Goal: Task Accomplishment & Management: Use online tool/utility

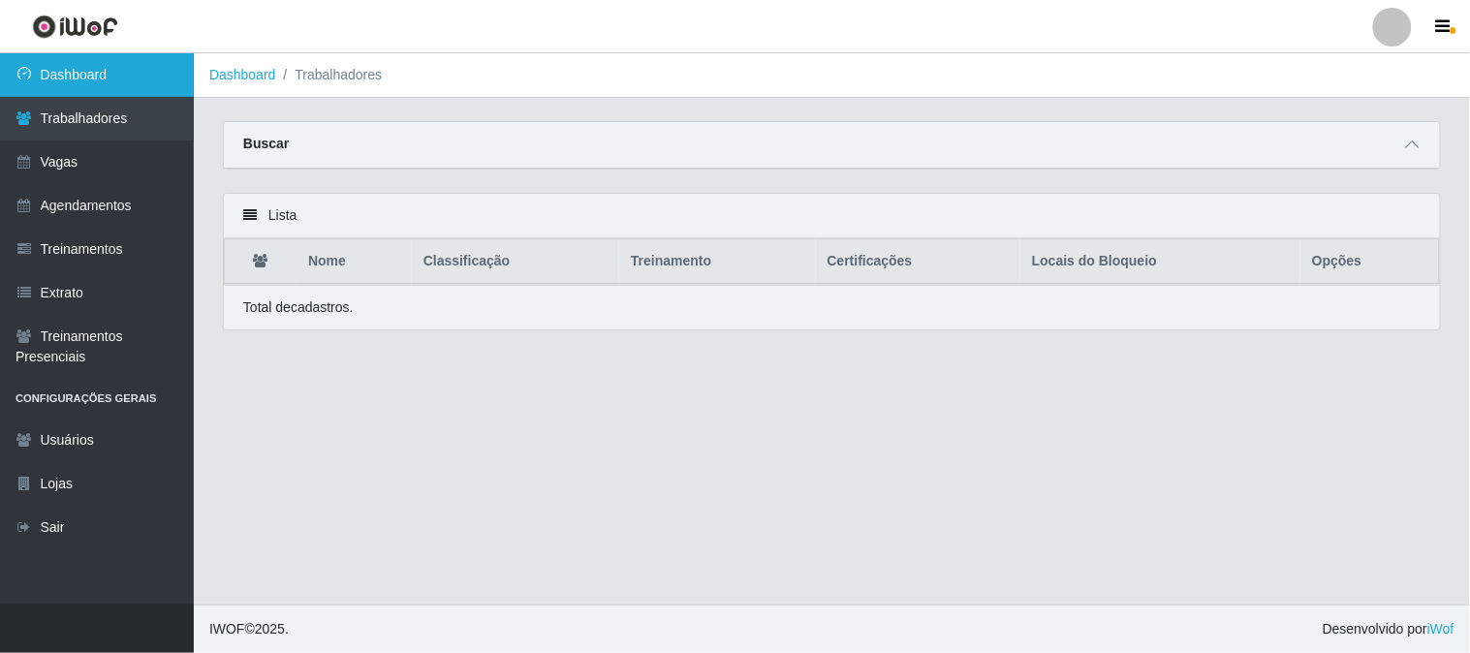
click at [157, 66] on link "Dashboard" at bounding box center [97, 75] width 194 height 44
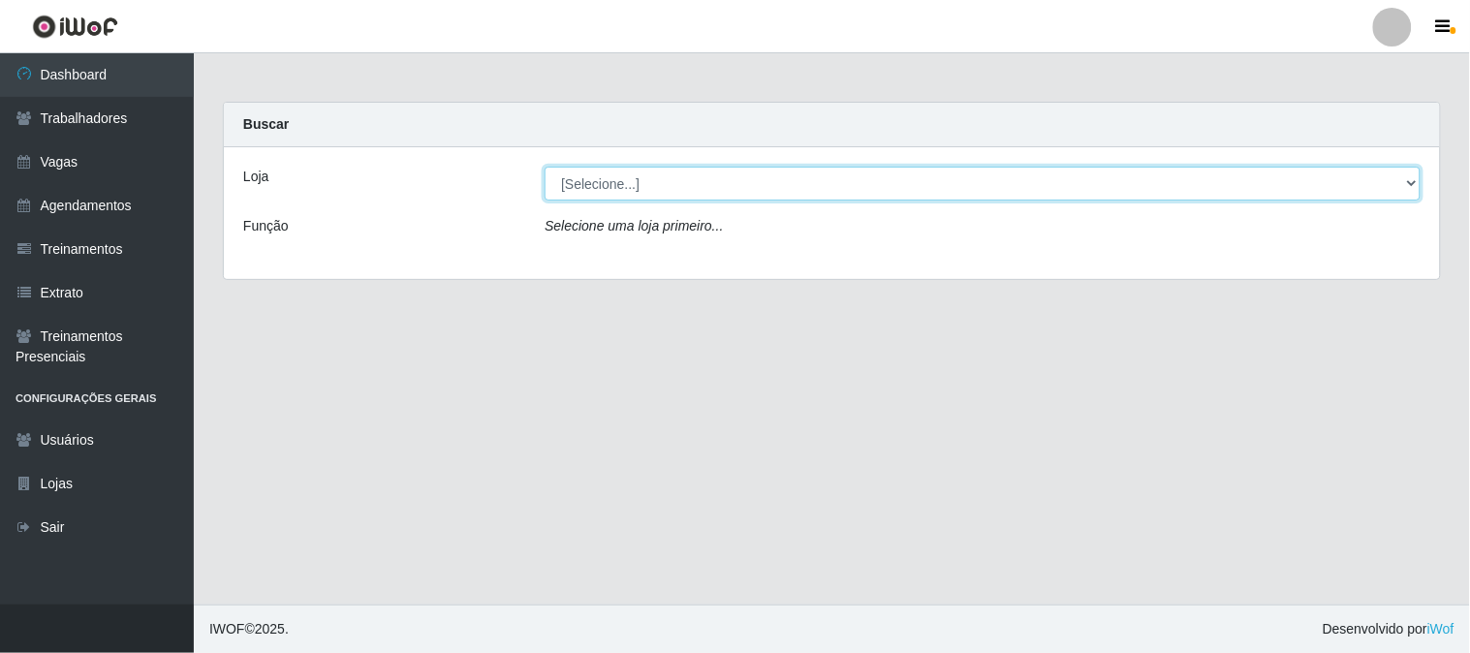
click at [639, 184] on select "[Selecione...] Sapore D'italia" at bounding box center [982, 184] width 876 height 34
select select "266"
click at [544, 167] on select "[Selecione...] Sapore D'italia" at bounding box center [982, 184] width 876 height 34
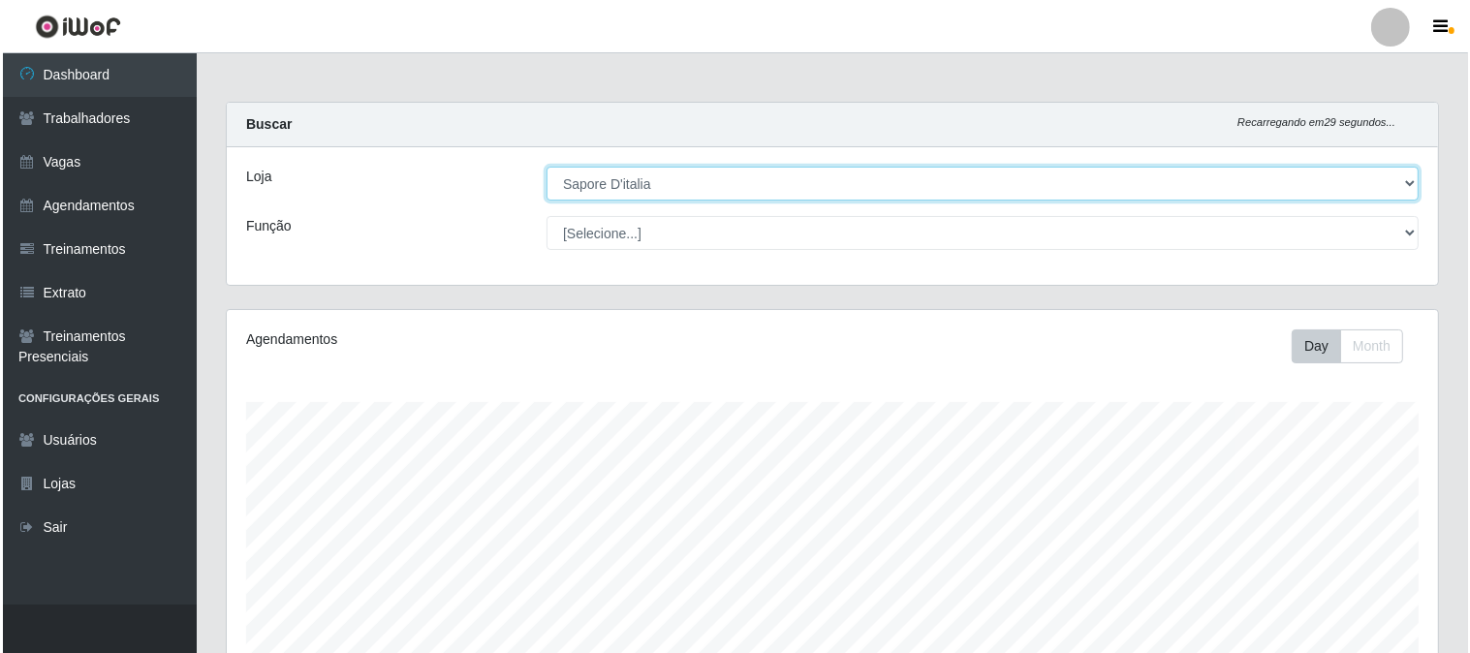
scroll to position [538, 0]
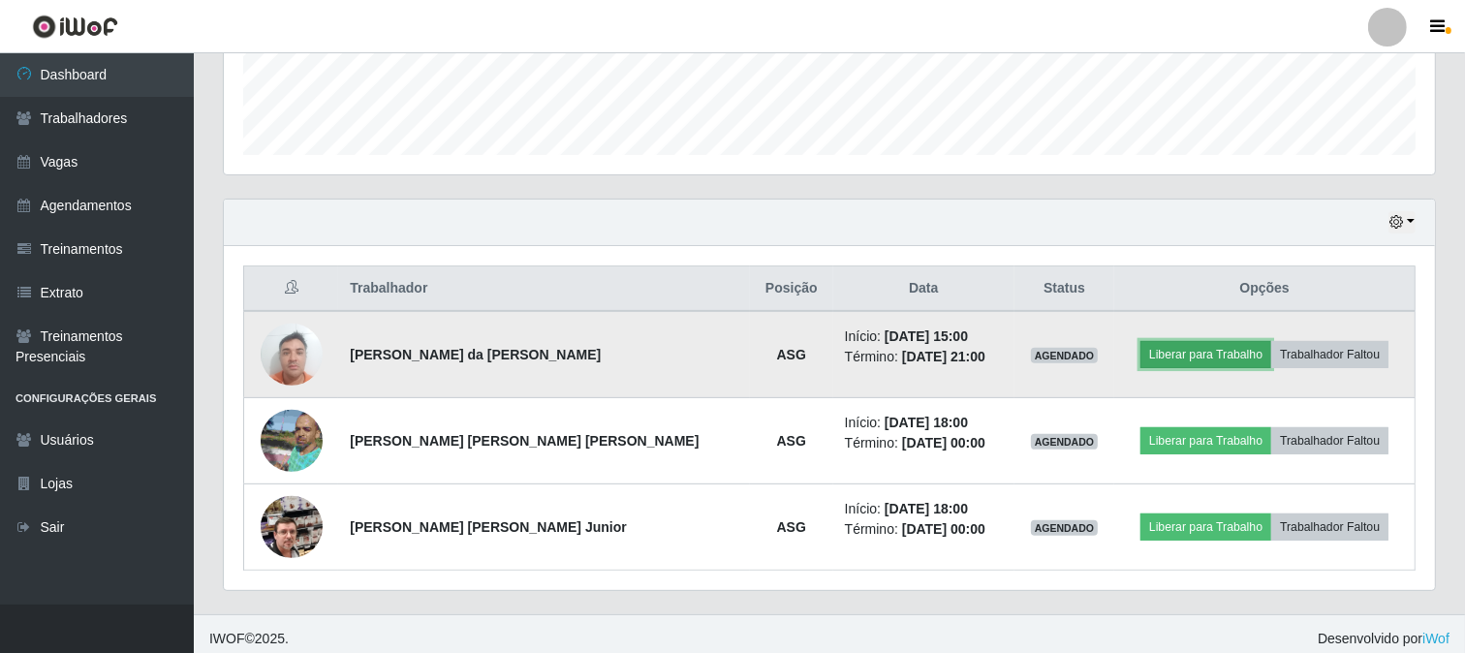
click at [1222, 342] on button "Liberar para Trabalho" at bounding box center [1205, 354] width 131 height 27
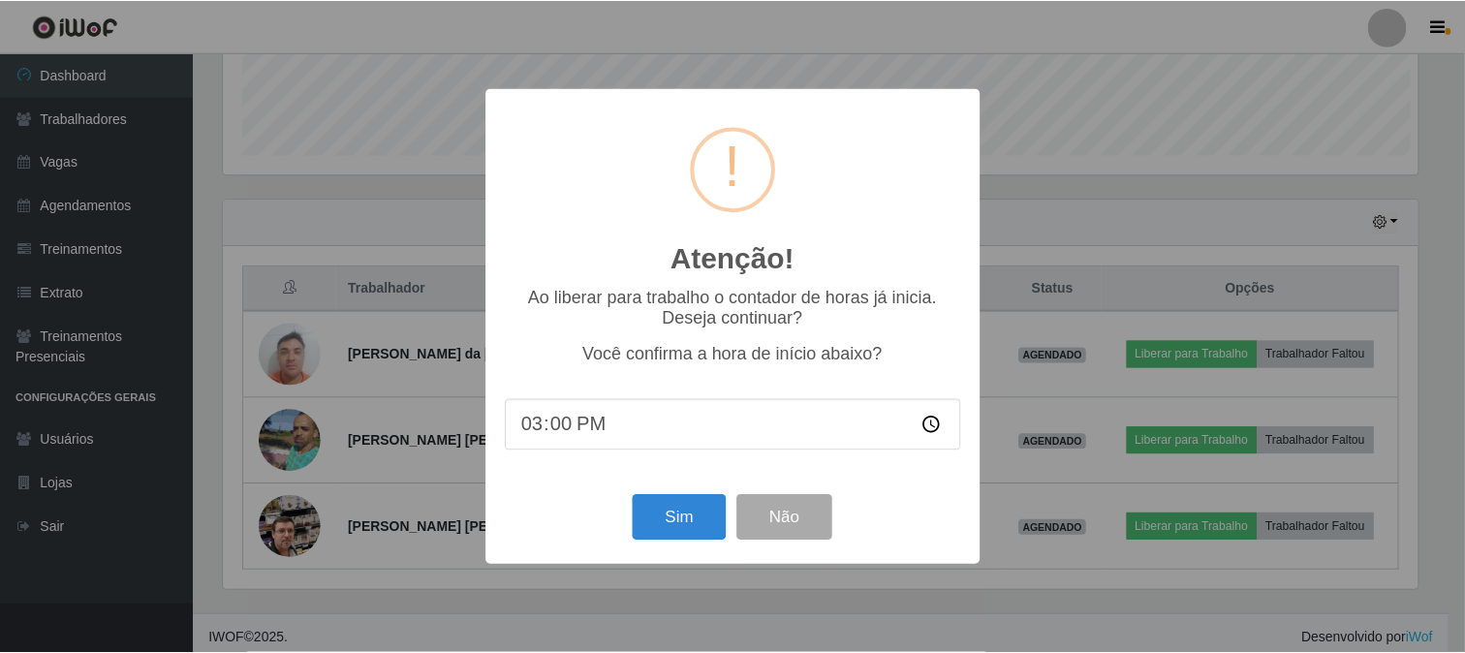
scroll to position [401, 1198]
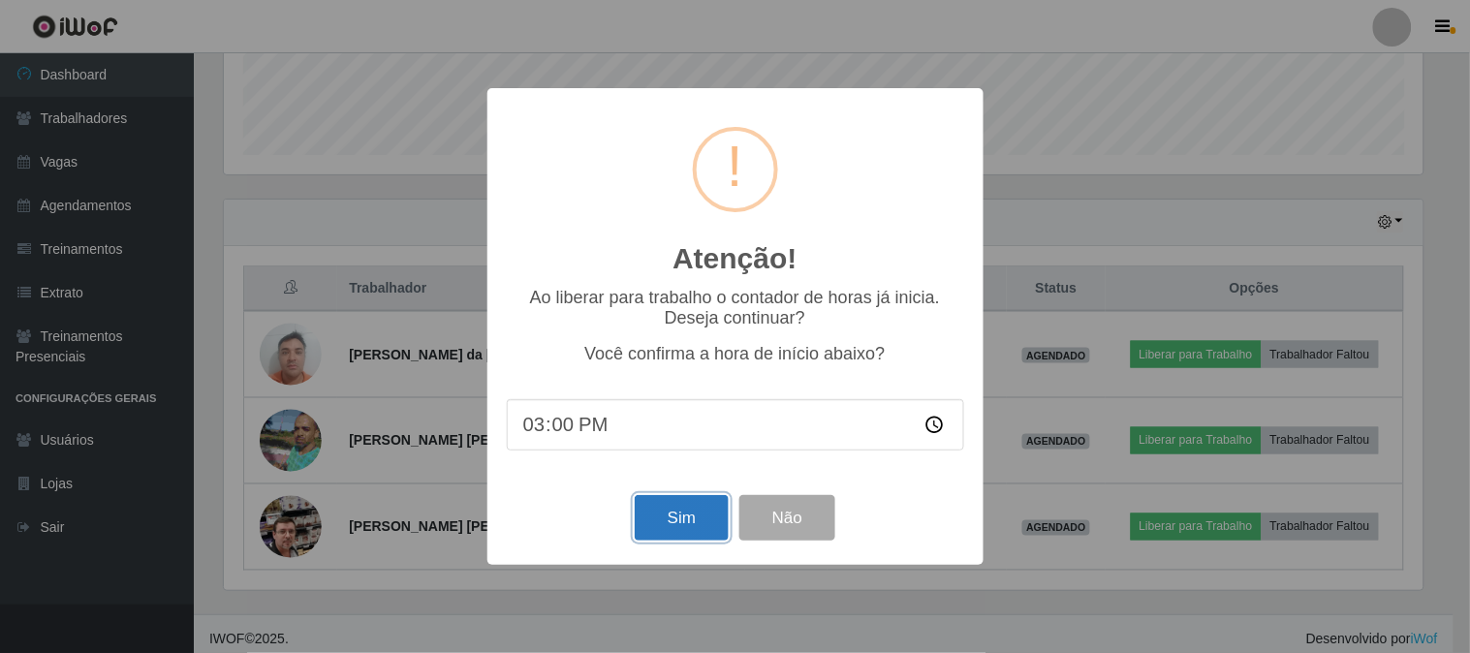
click at [665, 519] on button "Sim" at bounding box center [681, 518] width 94 height 46
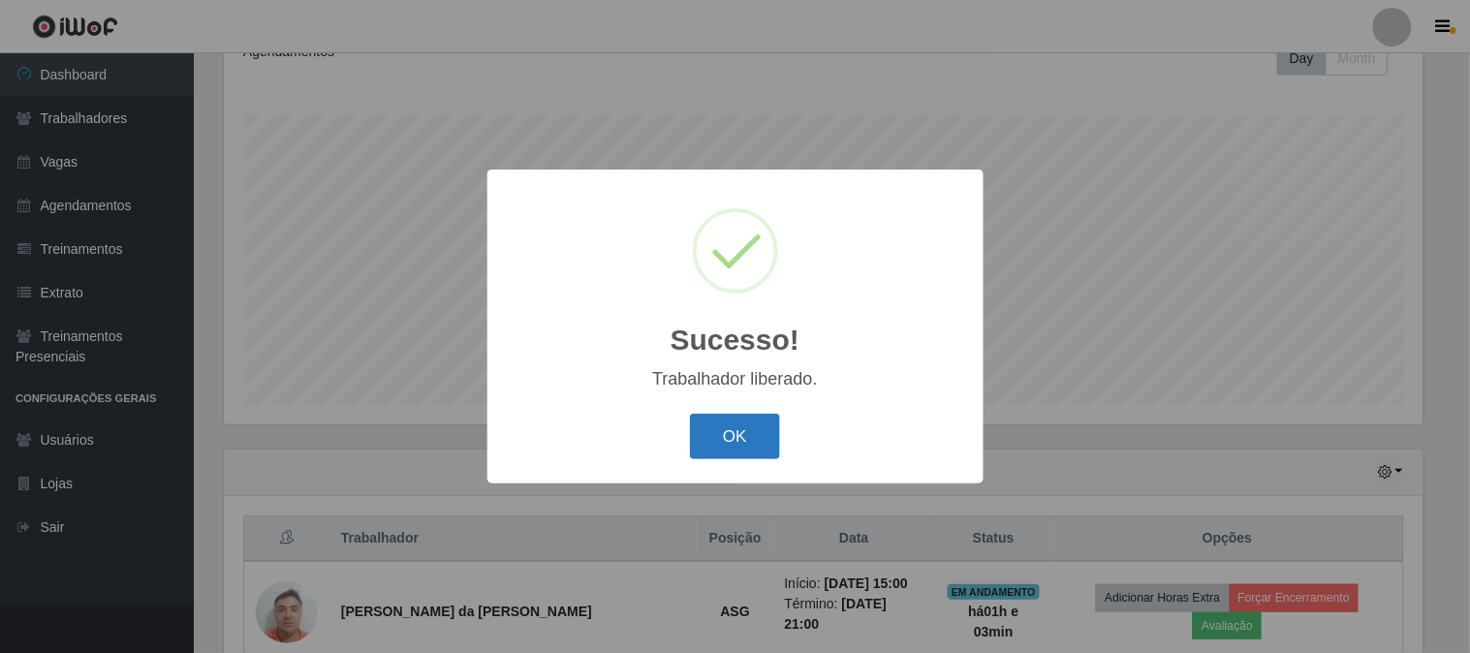
click at [746, 422] on button "OK" at bounding box center [735, 437] width 90 height 46
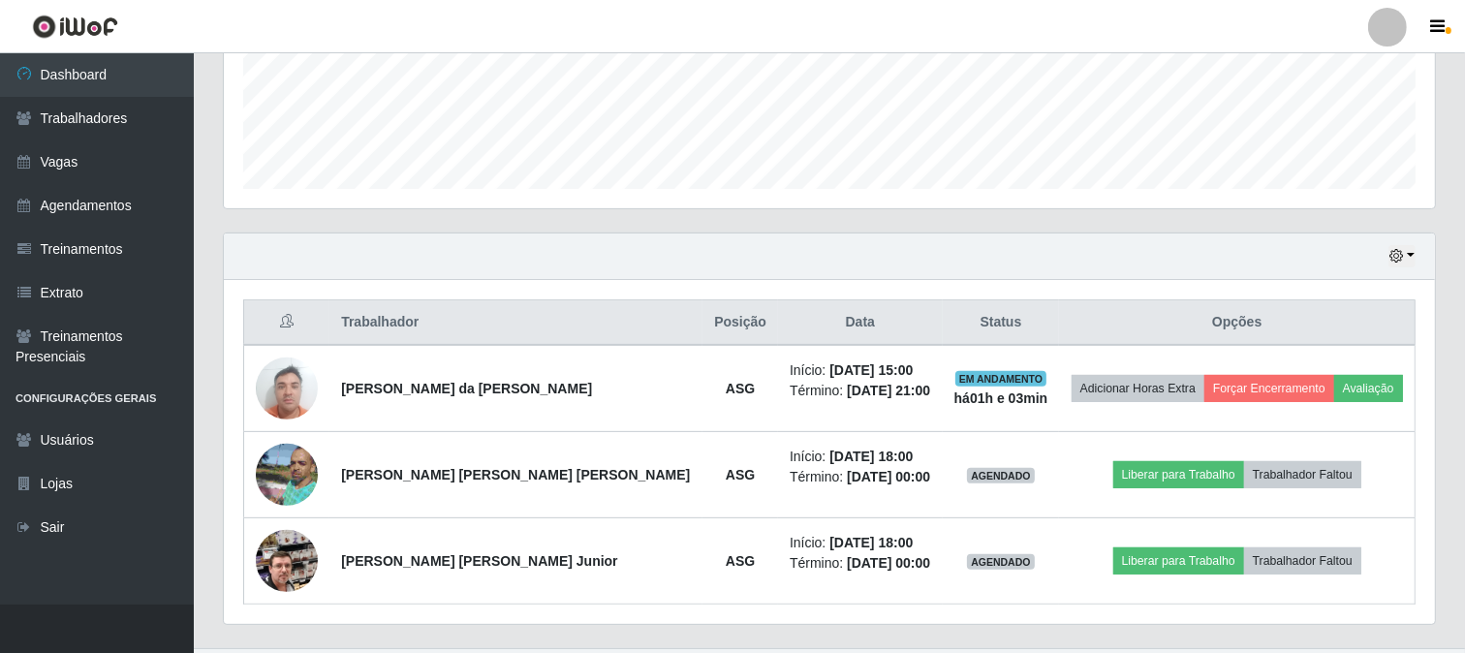
scroll to position [547, 0]
